Goal: Task Accomplishment & Management: Use online tool/utility

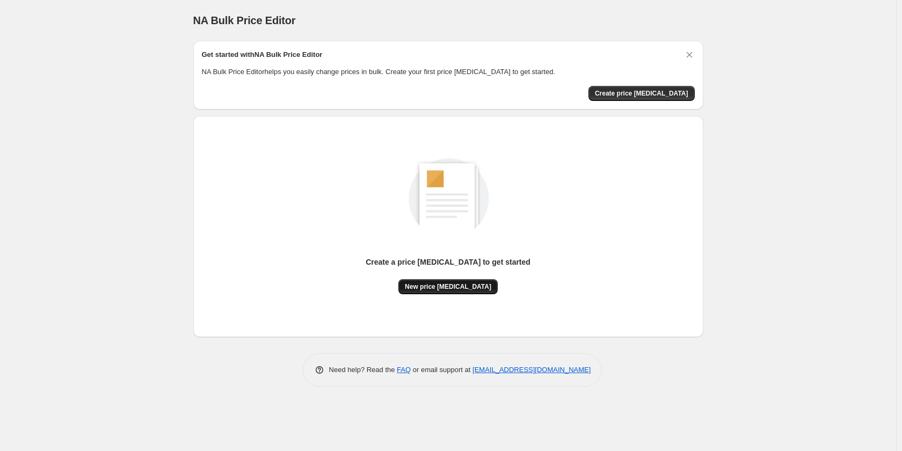
click at [462, 288] on span "New price [MEDICAL_DATA]" at bounding box center [448, 286] width 86 height 9
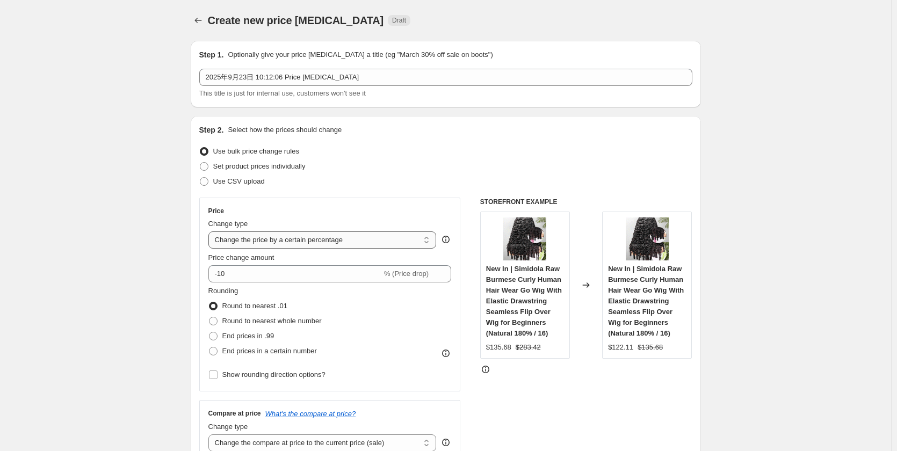
click at [273, 236] on select "Change the price to a certain amount Change the price by a certain amount Chang…" at bounding box center [322, 239] width 228 height 17
select select "by"
click at [211, 231] on select "Change the price to a certain amount Change the price by a certain amount Chang…" at bounding box center [322, 239] width 228 height 17
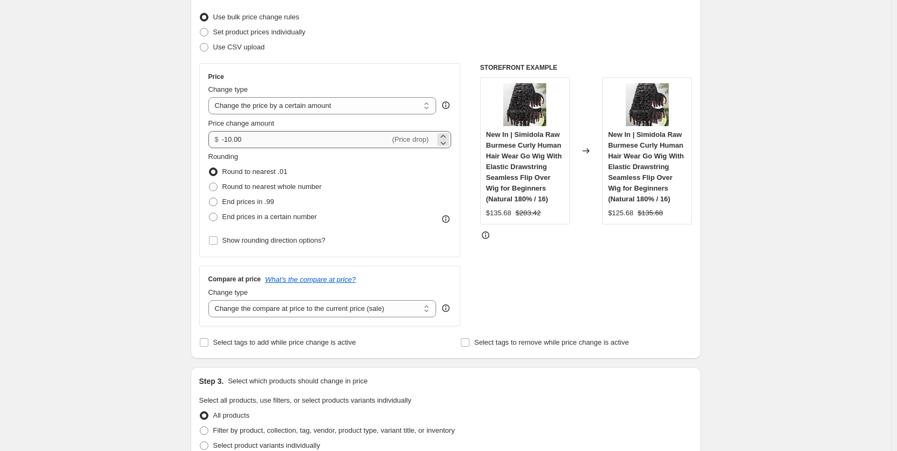
scroll to position [107, 0]
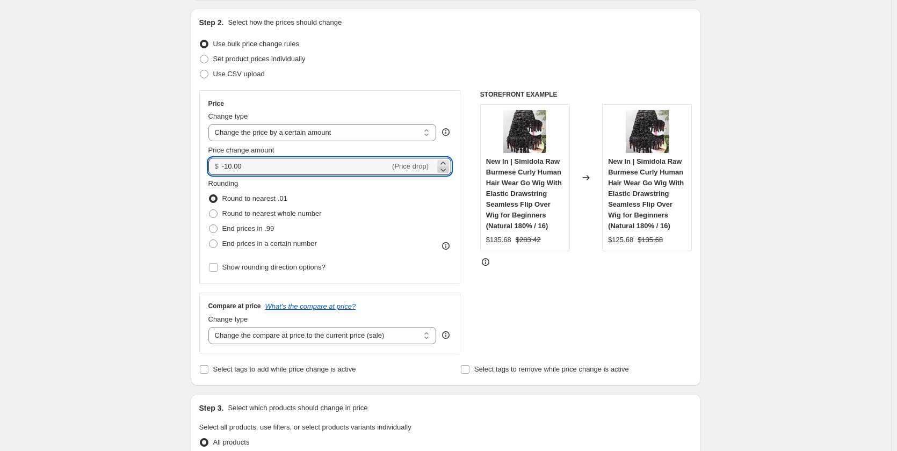
click at [447, 164] on icon at bounding box center [443, 169] width 11 height 11
drag, startPoint x: 252, startPoint y: 168, endPoint x: 213, endPoint y: 164, distance: 39.3
click at [213, 164] on div "$ -10.02 (Price drop)" at bounding box center [329, 166] width 243 height 17
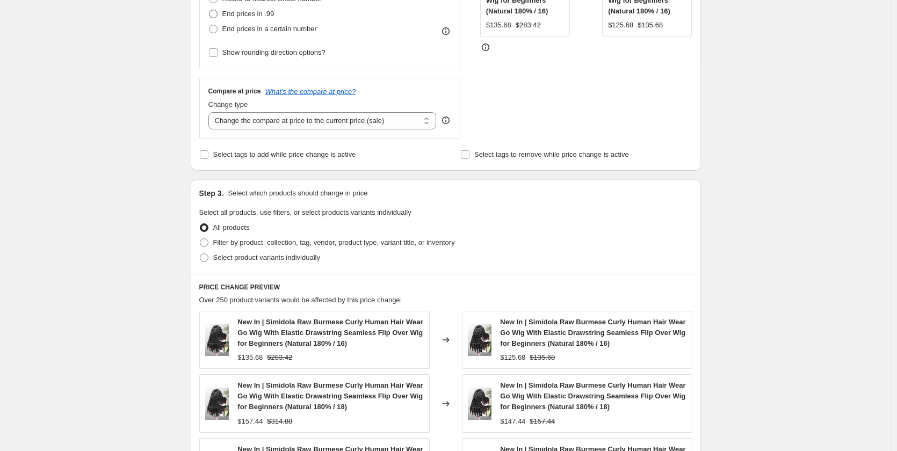
scroll to position [376, 0]
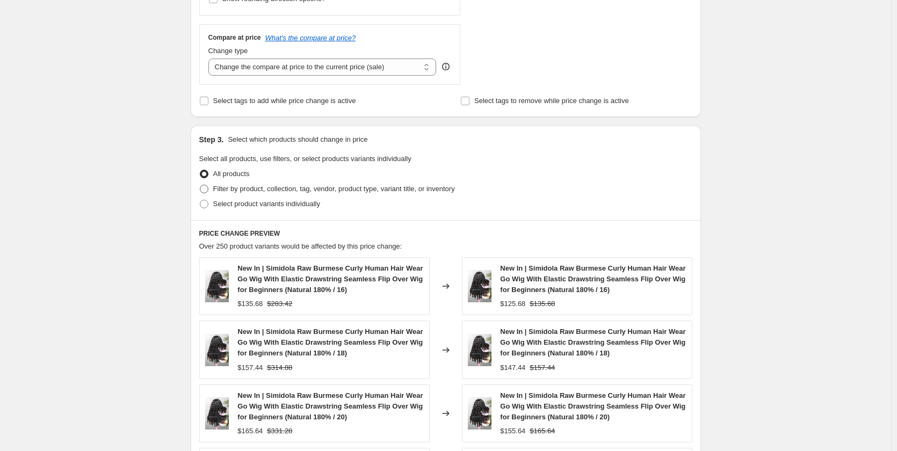
type input "10.00"
click at [206, 194] on label "Filter by product, collection, tag, vendor, product type, variant title, or inv…" at bounding box center [327, 189] width 256 height 15
click at [200, 185] on input "Filter by product, collection, tag, vendor, product type, variant title, or inv…" at bounding box center [200, 185] width 1 height 1
radio input "true"
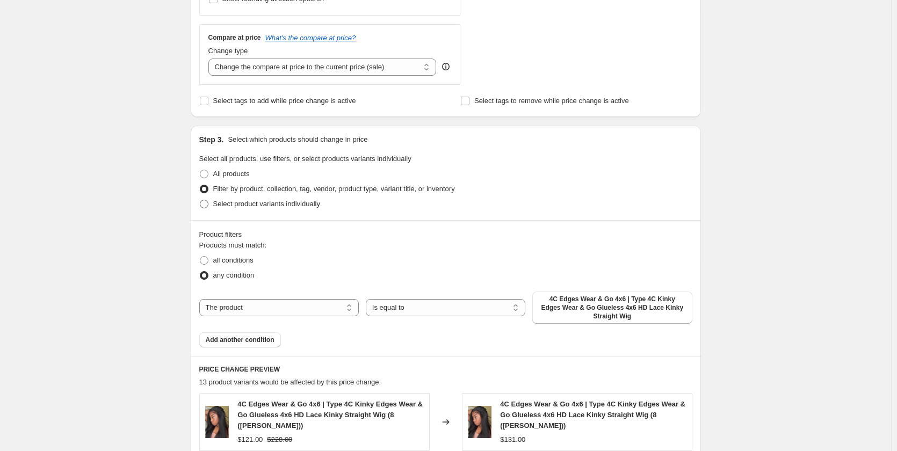
click at [206, 206] on span at bounding box center [204, 204] width 9 height 9
click at [200, 200] on input "Select product variants individually" at bounding box center [200, 200] width 1 height 1
radio input "true"
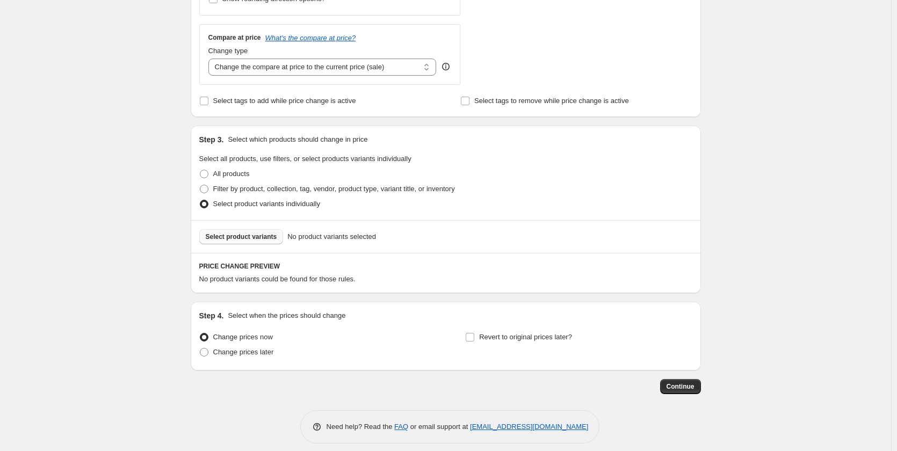
click at [220, 234] on span "Select product variants" at bounding box center [241, 237] width 71 height 9
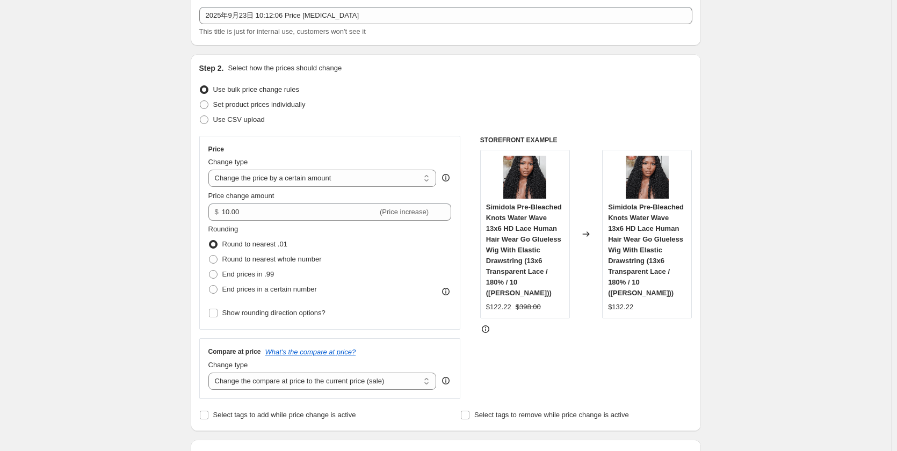
scroll to position [28, 0]
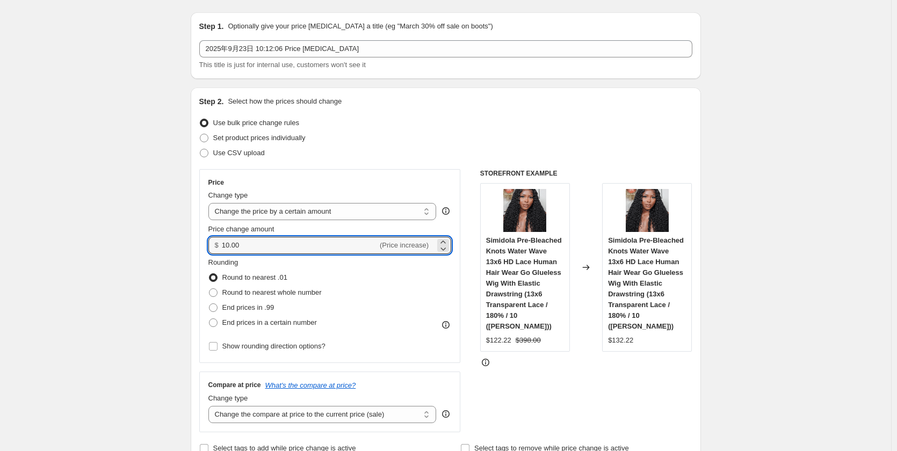
drag, startPoint x: 250, startPoint y: 245, endPoint x: 195, endPoint y: 240, distance: 55.0
click at [198, 240] on div "Step 2. Select how the prices should change Use bulk price change rules Set pro…" at bounding box center [446, 276] width 510 height 377
type input "7.00"
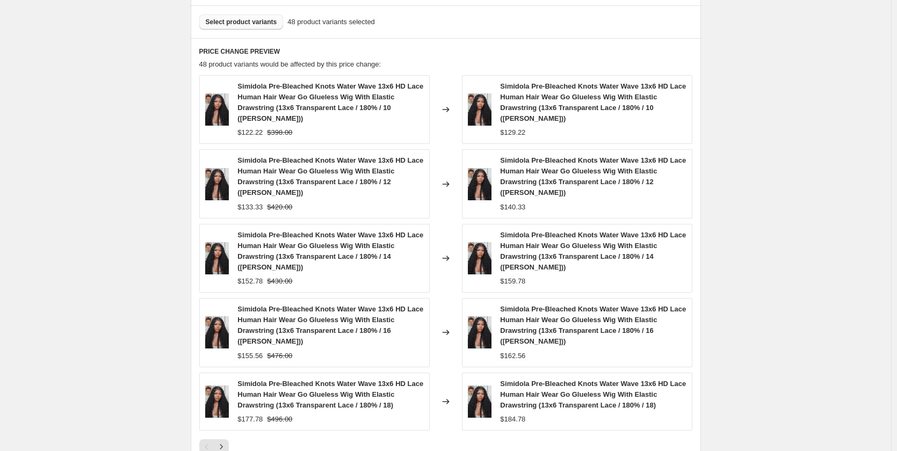
scroll to position [727, 0]
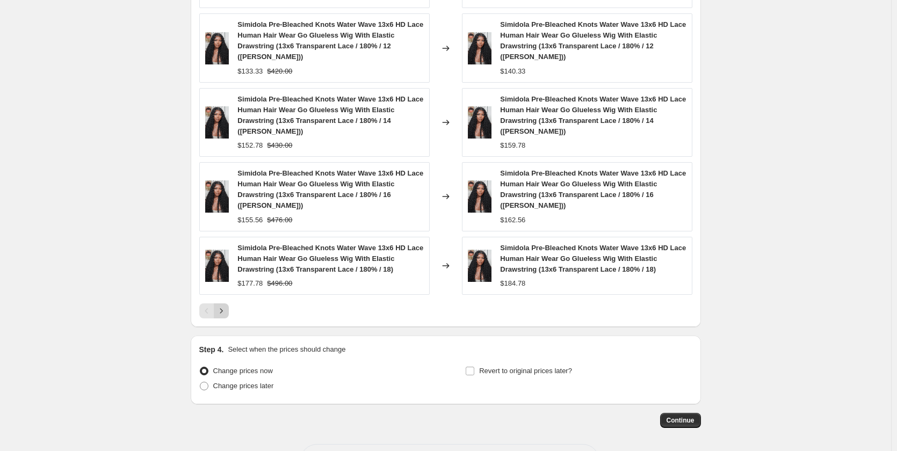
click at [227, 306] on icon "Next" at bounding box center [221, 311] width 11 height 11
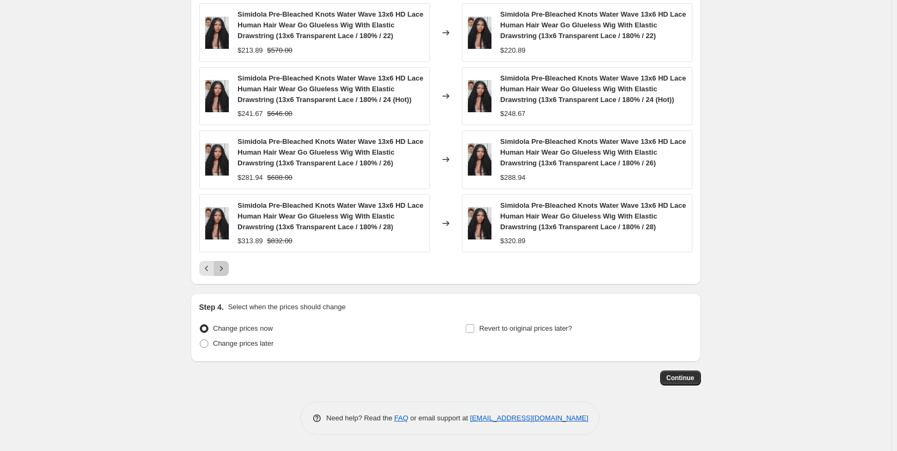
click at [227, 270] on icon "Next" at bounding box center [221, 268] width 11 height 11
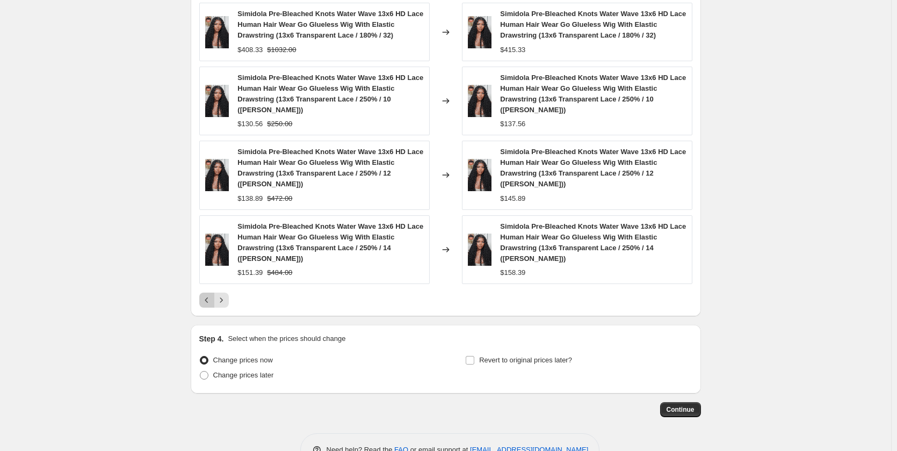
click at [208, 295] on icon "Previous" at bounding box center [206, 300] width 11 height 11
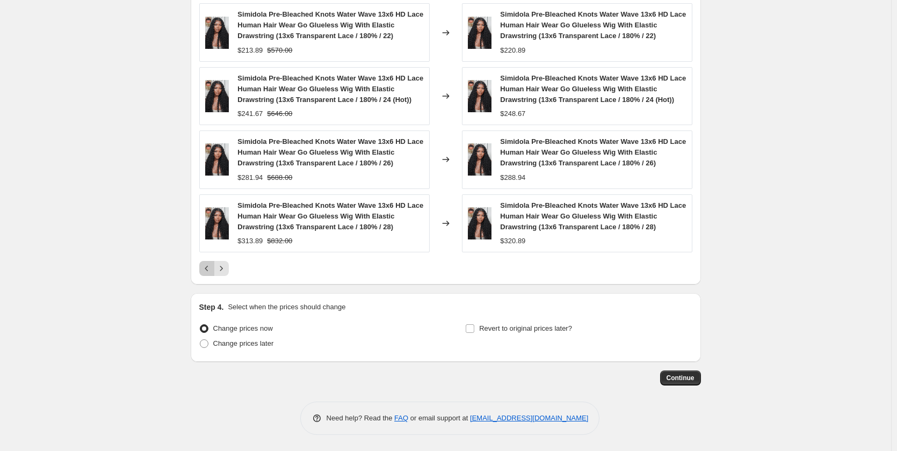
click at [208, 272] on icon "Previous" at bounding box center [206, 268] width 11 height 11
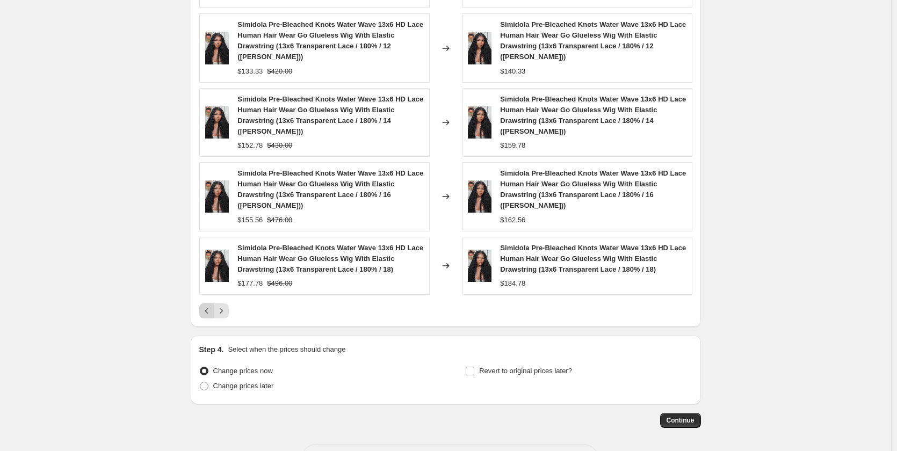
click at [208, 303] on div "Pagination" at bounding box center [206, 310] width 15 height 15
click at [222, 276] on div "PRICE CHANGE PREVIEW 48 product variants would be affected by this price change…" at bounding box center [446, 114] width 510 height 425
click at [223, 306] on icon "Next" at bounding box center [221, 311] width 11 height 11
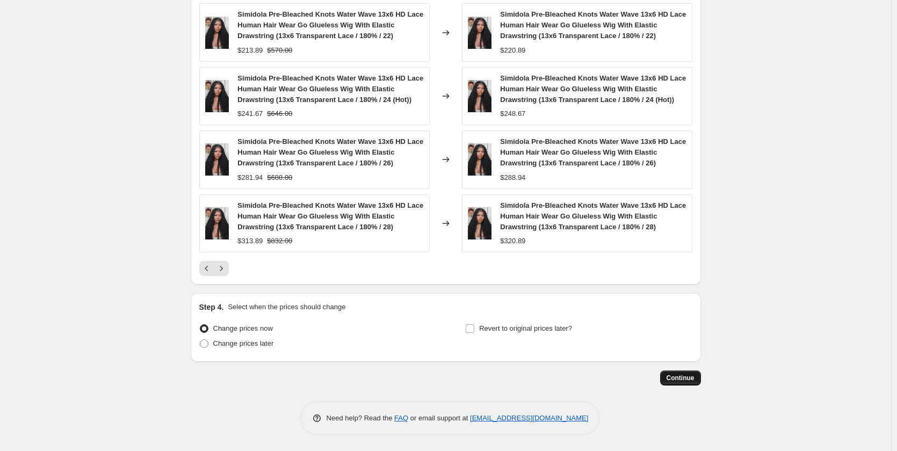
click at [686, 379] on span "Continue" at bounding box center [680, 378] width 28 height 9
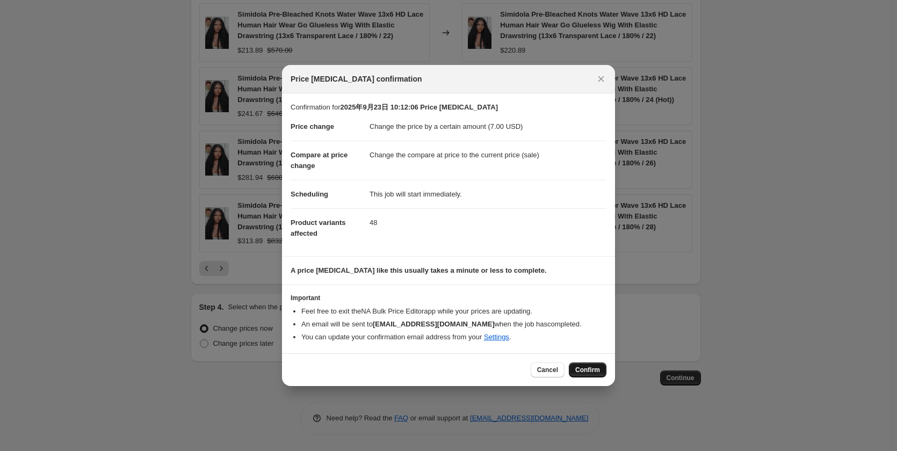
click at [592, 372] on span "Confirm" at bounding box center [587, 370] width 25 height 9
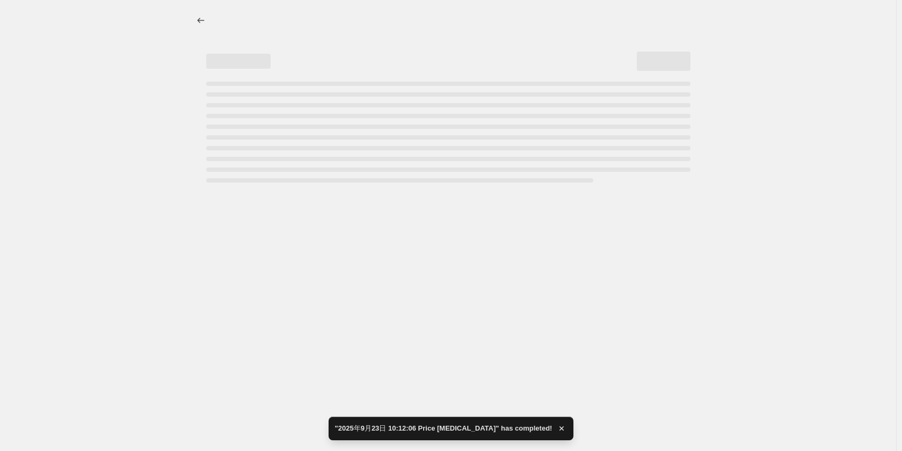
select select "by"
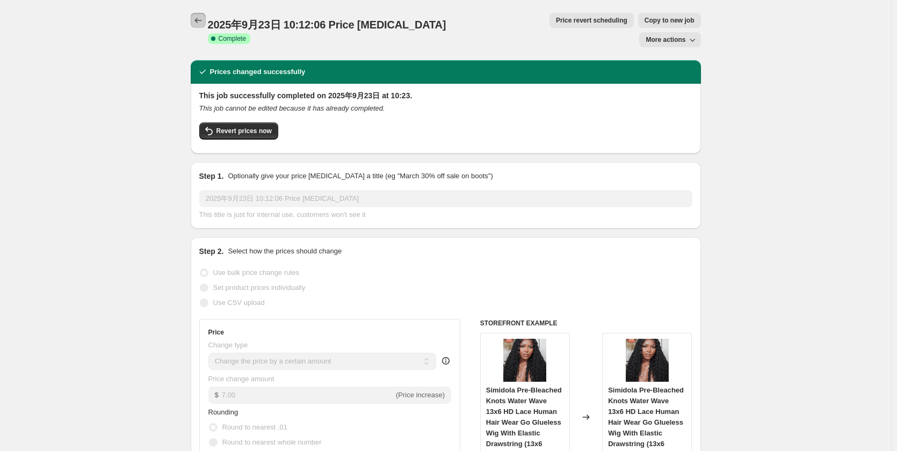
click at [203, 19] on icon "Price change jobs" at bounding box center [198, 20] width 11 height 11
